Goal: Task Accomplishment & Management: Use online tool/utility

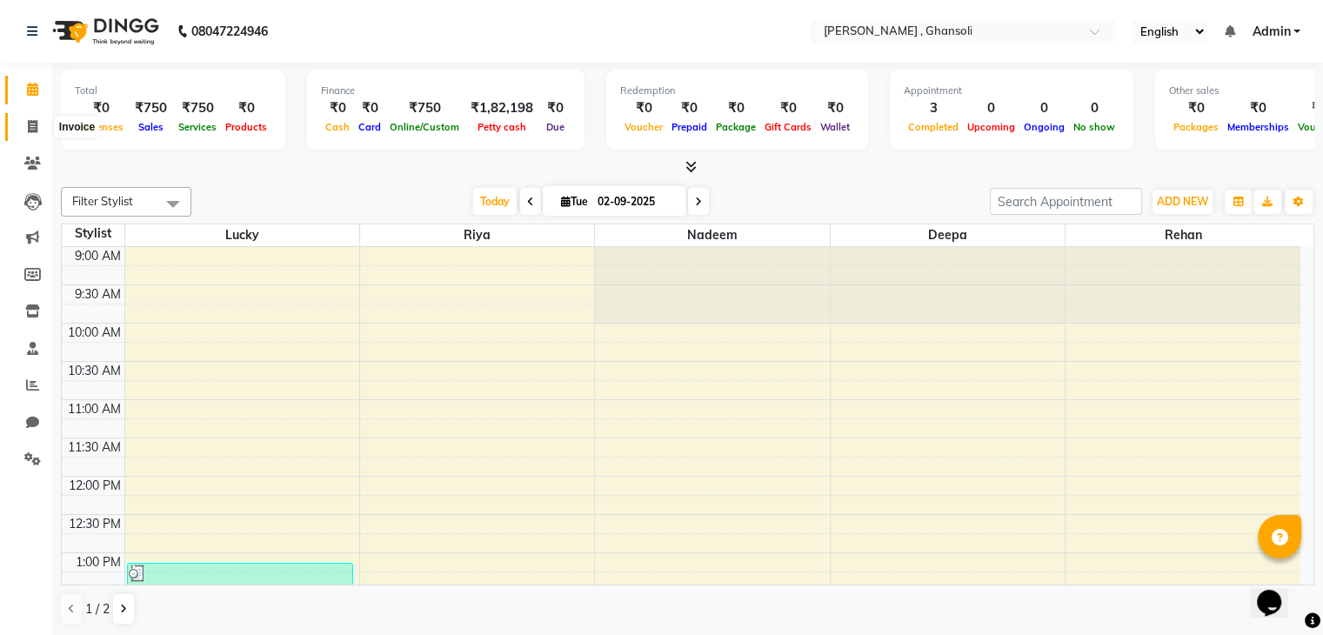
click at [28, 123] on icon at bounding box center [33, 126] width 10 height 13
select select "service"
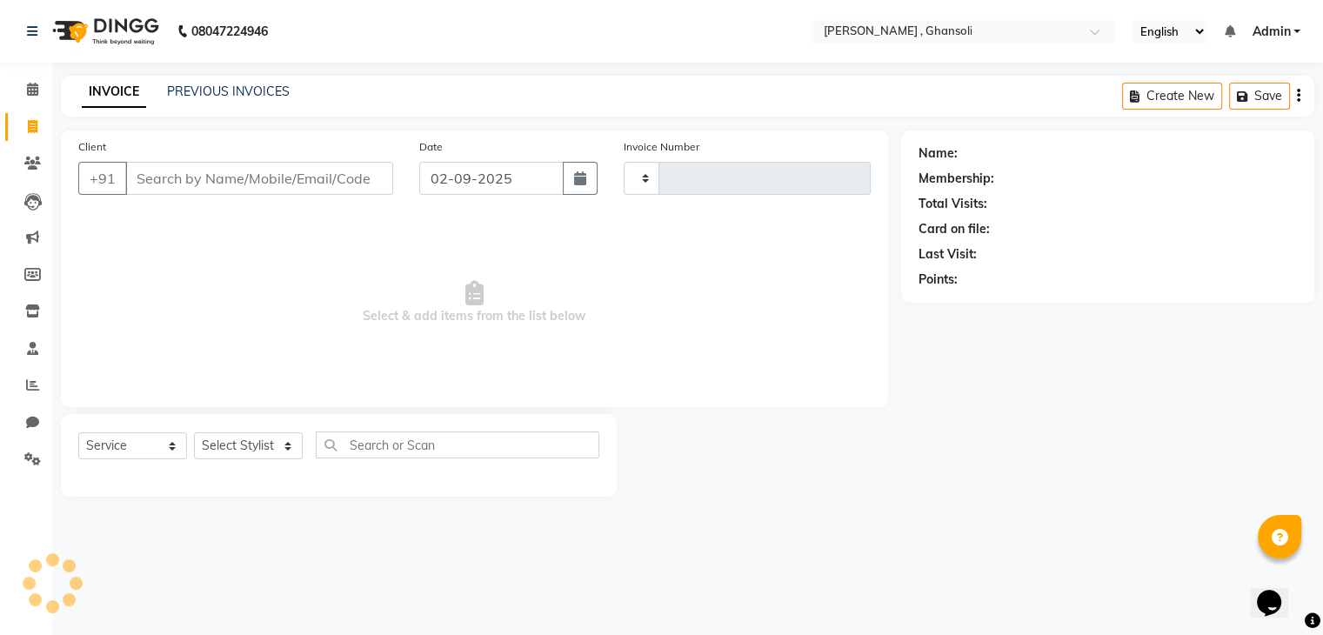
type input "0495"
select select "8446"
click at [176, 180] on input "Client" at bounding box center [260, 178] width 271 height 33
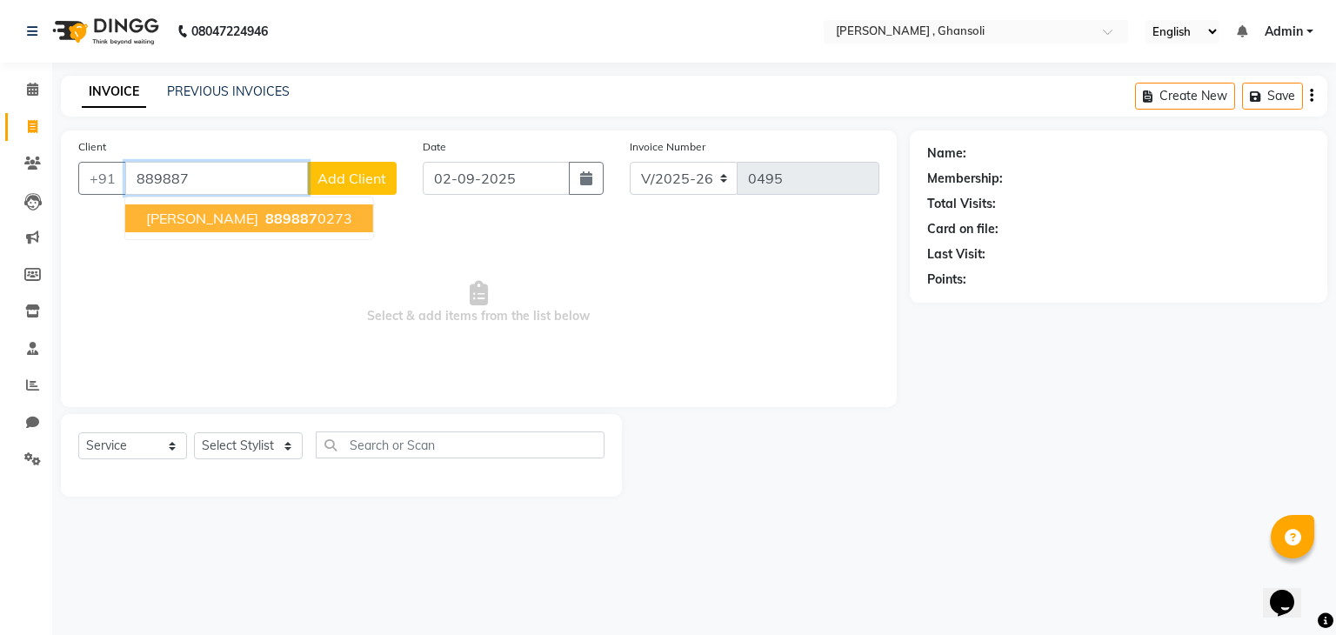
click at [265, 224] on span "889887" at bounding box center [291, 218] width 52 height 17
type input "8898870273"
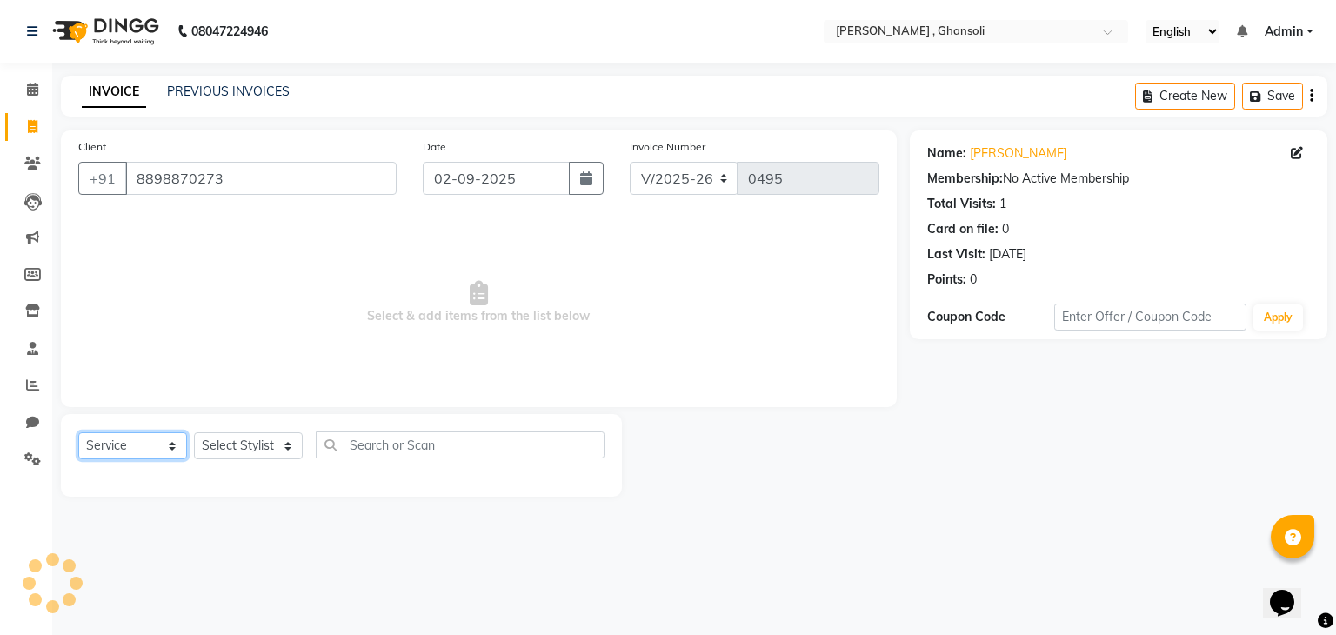
click at [177, 448] on select "Select Service Product Membership Package Voucher Prepaid Gift Card" at bounding box center [132, 445] width 109 height 27
click at [78, 433] on select "Select Service Product Membership Package Voucher Prepaid Gift Card" at bounding box center [132, 445] width 109 height 27
click at [291, 439] on select "Select Stylist deepa Lucky [PERSON_NAME] [PERSON_NAME] [PERSON_NAME] [PERSON_NA…" at bounding box center [248, 445] width 109 height 27
select select "86841"
click at [194, 433] on select "Select Stylist deepa Lucky [PERSON_NAME] [PERSON_NAME] [PERSON_NAME] [PERSON_NA…" at bounding box center [248, 445] width 109 height 27
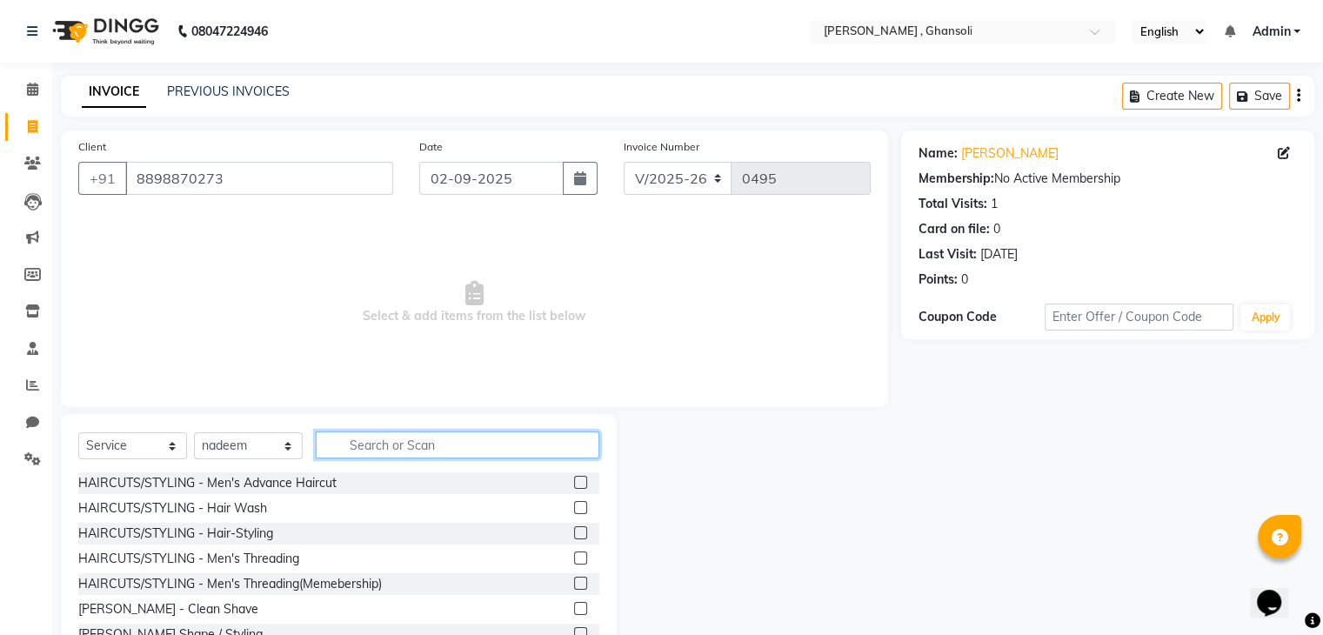
click at [374, 444] on input "text" at bounding box center [458, 445] width 284 height 27
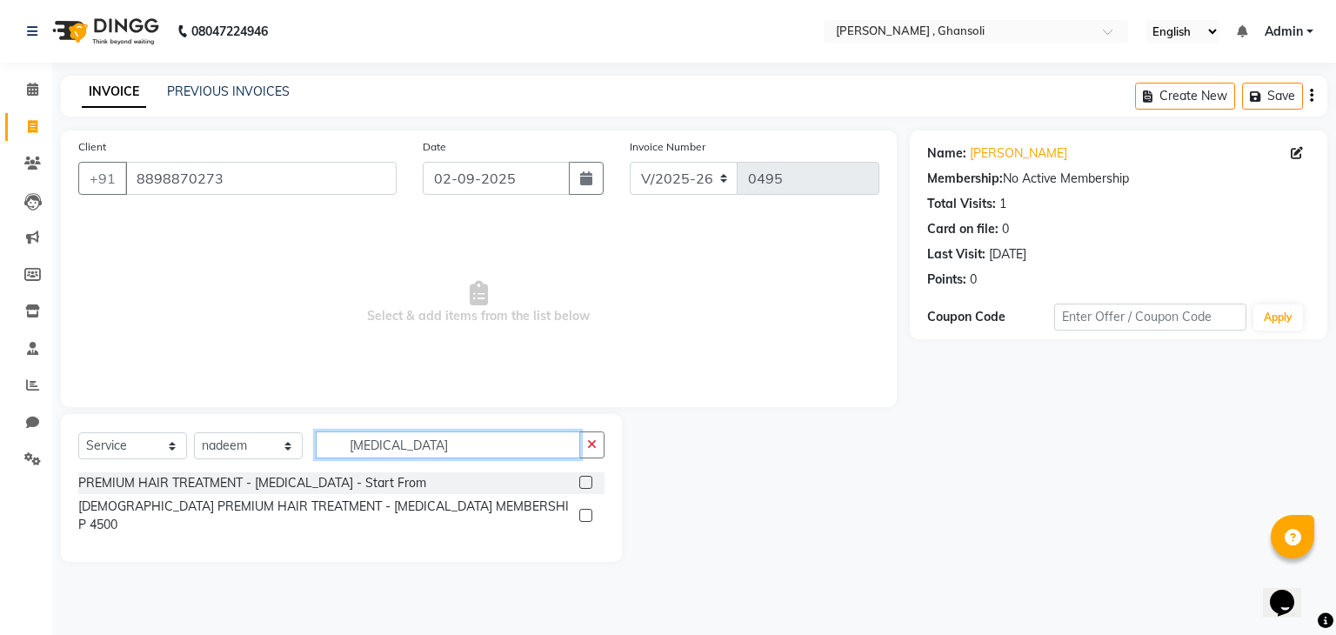
type input "[MEDICAL_DATA]"
click at [585, 479] on label at bounding box center [585, 482] width 13 height 13
click at [585, 479] on input "checkbox" at bounding box center [584, 483] width 11 height 11
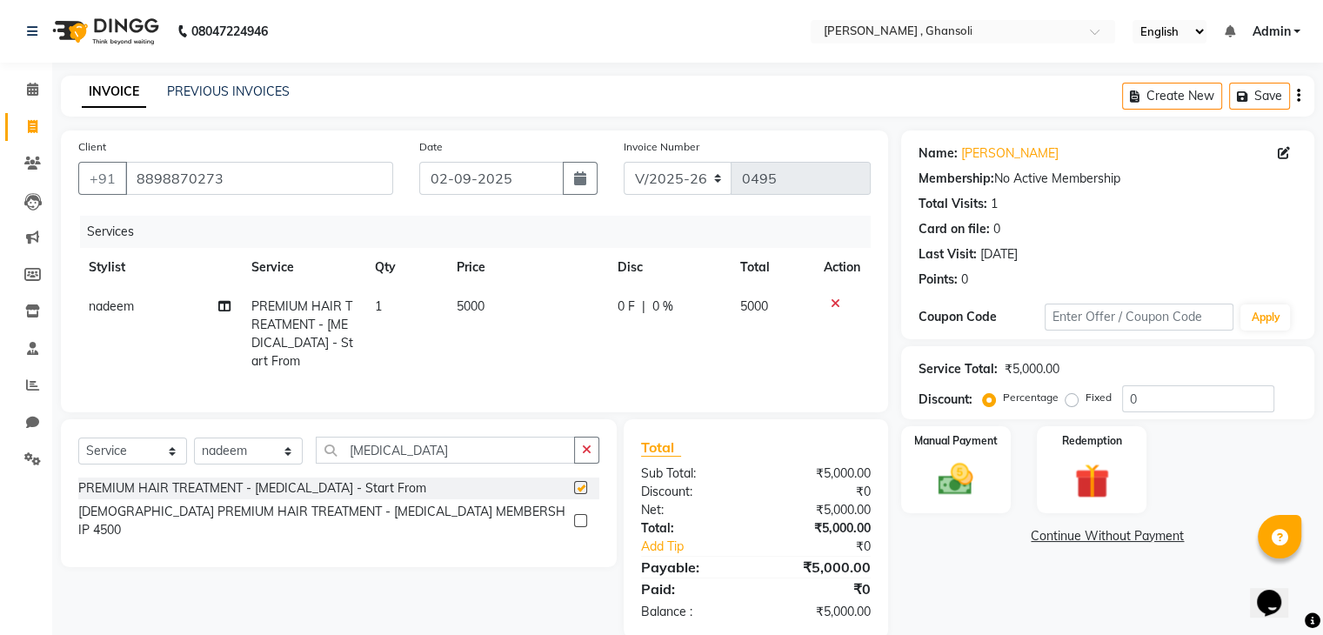
checkbox input "false"
click at [486, 310] on td "5000" at bounding box center [526, 334] width 161 height 94
select select "86841"
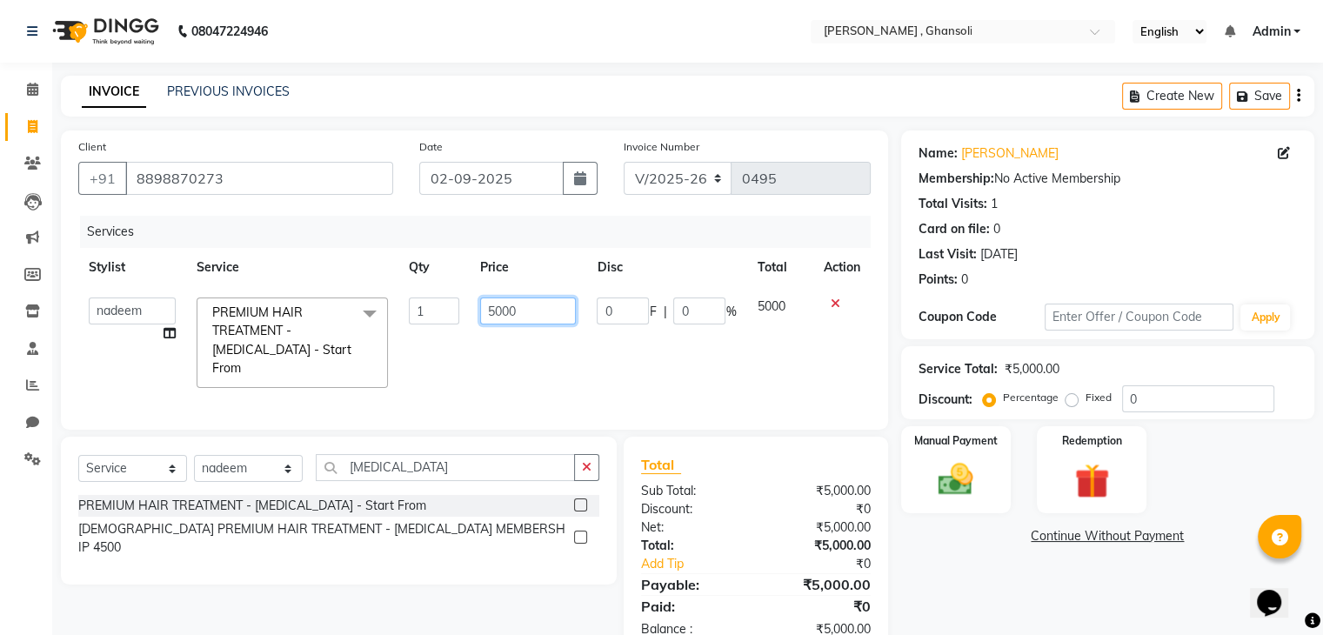
click at [518, 307] on input "5000" at bounding box center [528, 311] width 96 height 27
type input "5"
type input "8"
type input "1300"
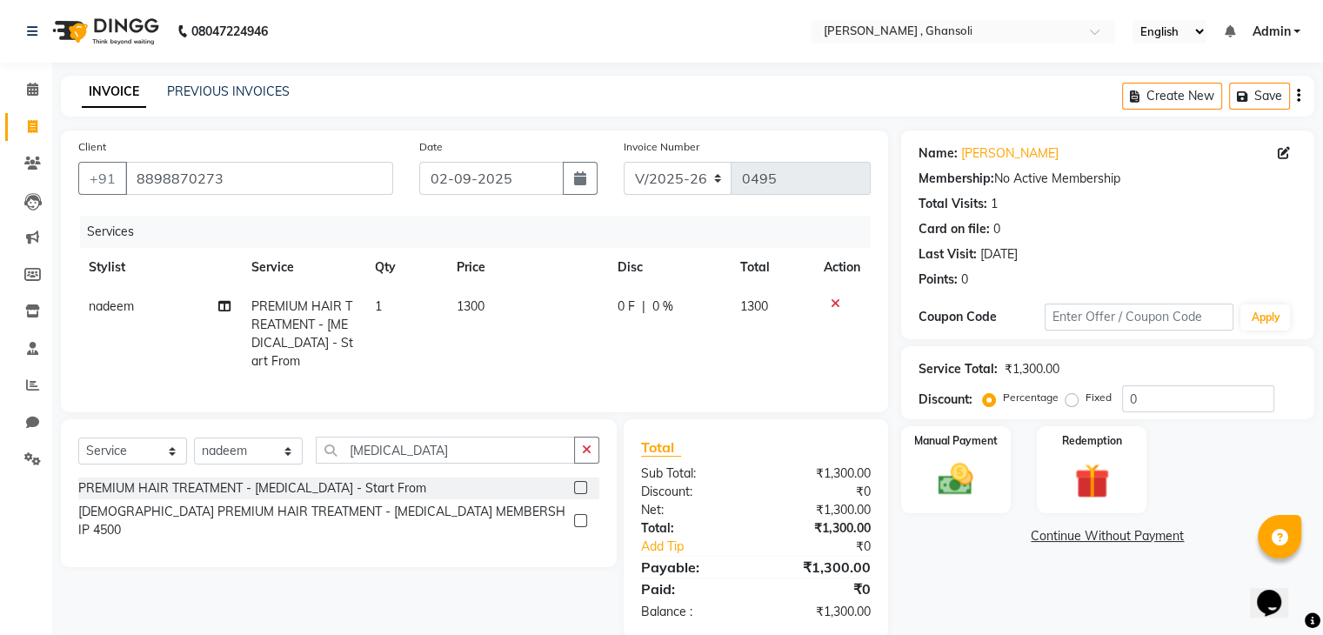
click at [518, 341] on td "1300" at bounding box center [526, 334] width 161 height 94
select select "86841"
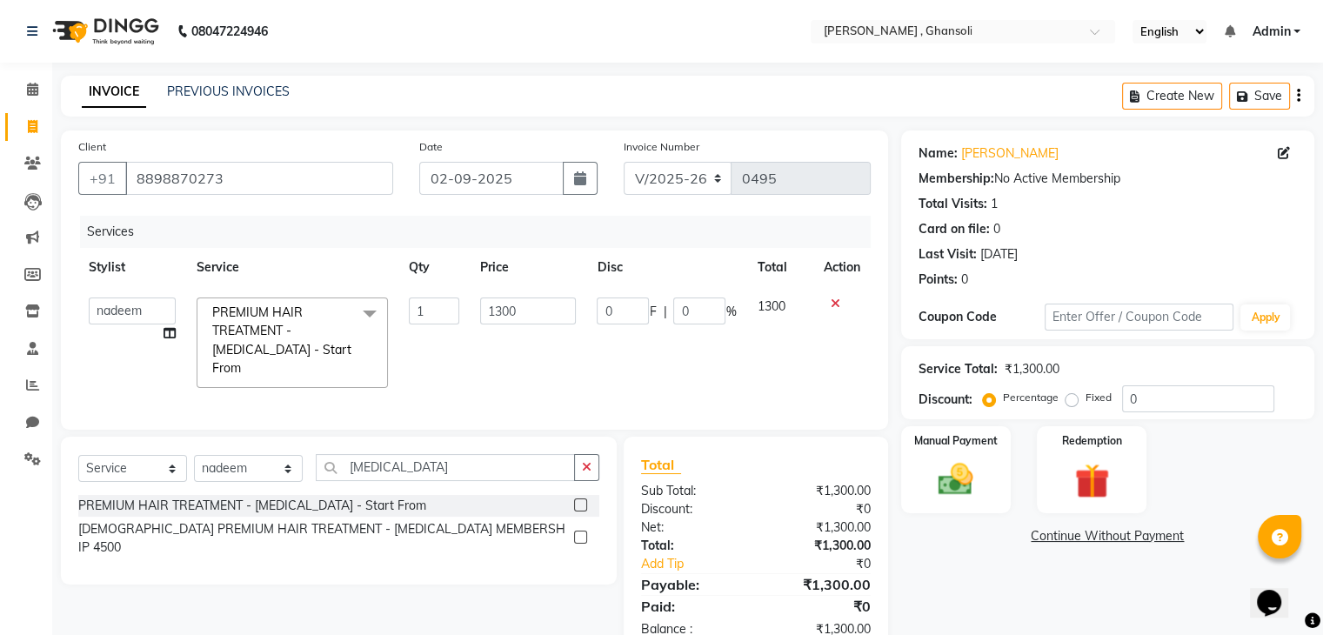
scroll to position [42, 0]
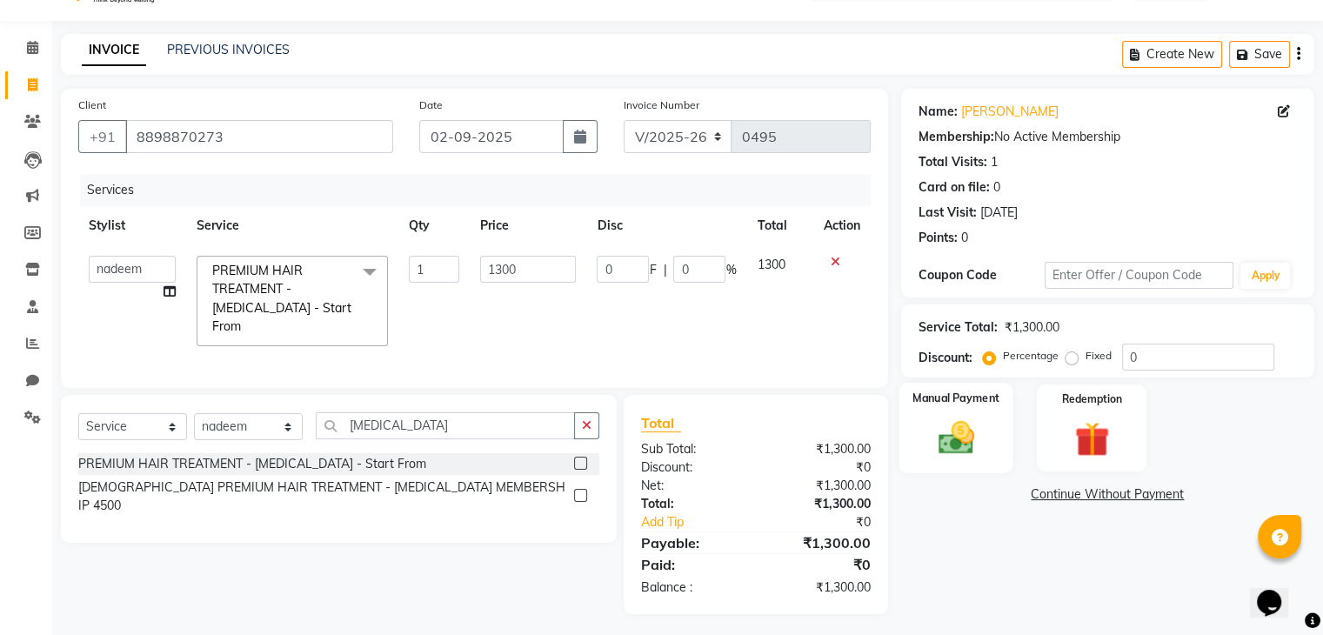
click at [963, 394] on label "Manual Payment" at bounding box center [956, 398] width 87 height 17
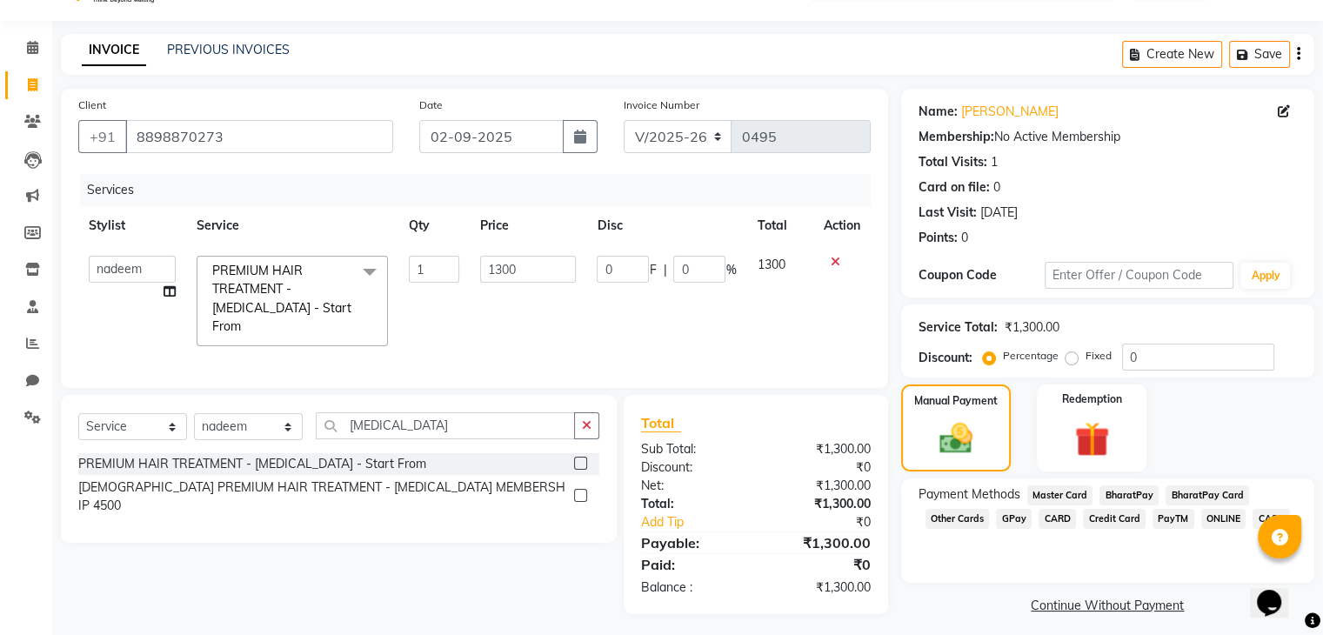
click at [1213, 515] on span "ONLINE" at bounding box center [1223, 519] width 45 height 20
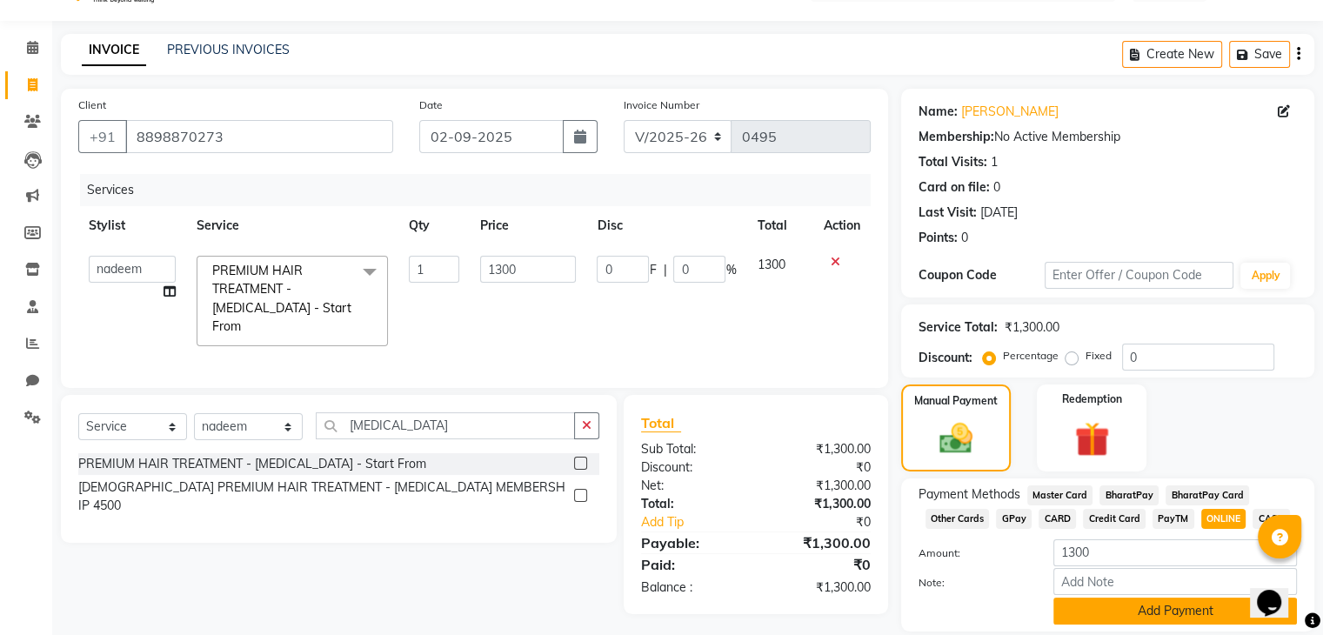
click at [1197, 607] on button "Add Payment" at bounding box center [1176, 611] width 244 height 27
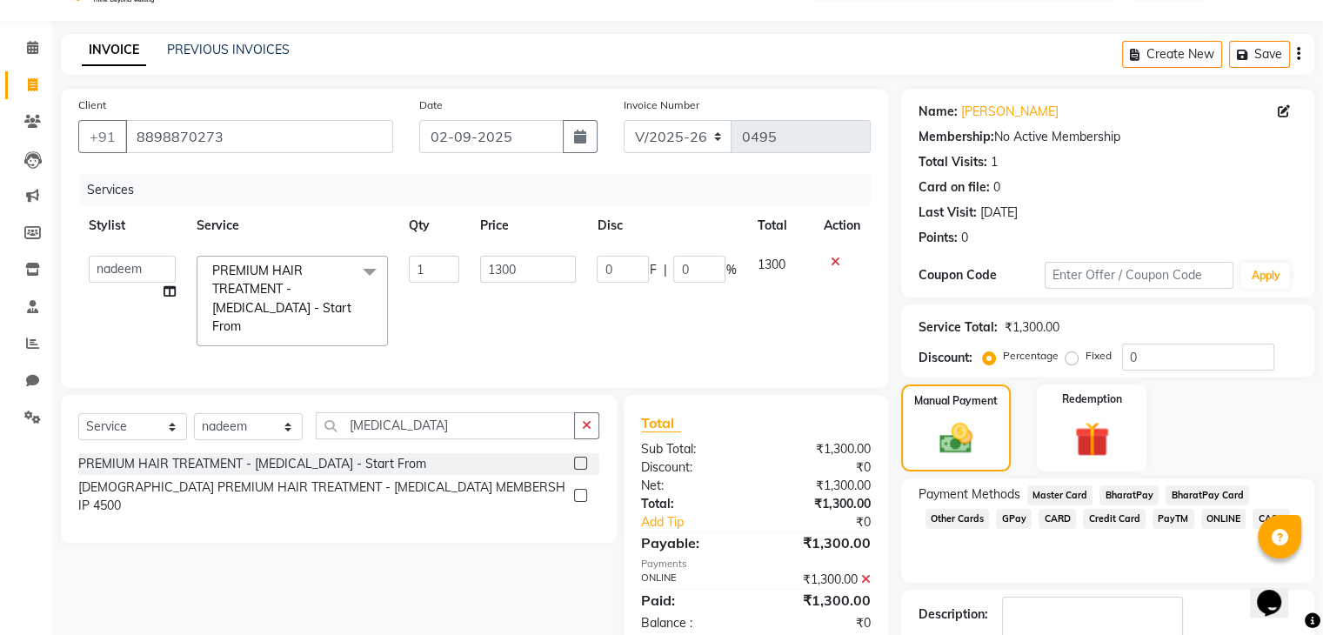
scroll to position [149, 0]
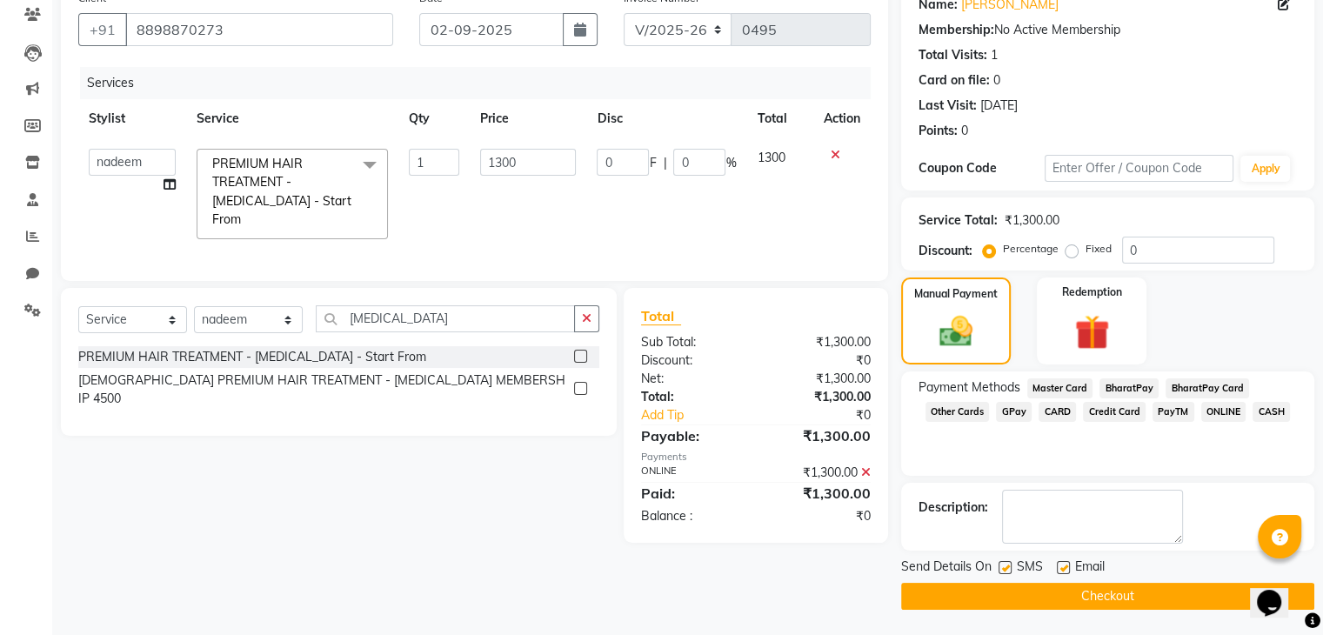
click at [1077, 592] on button "Checkout" at bounding box center [1107, 596] width 413 height 27
